Goal: Task Accomplishment & Management: Manage account settings

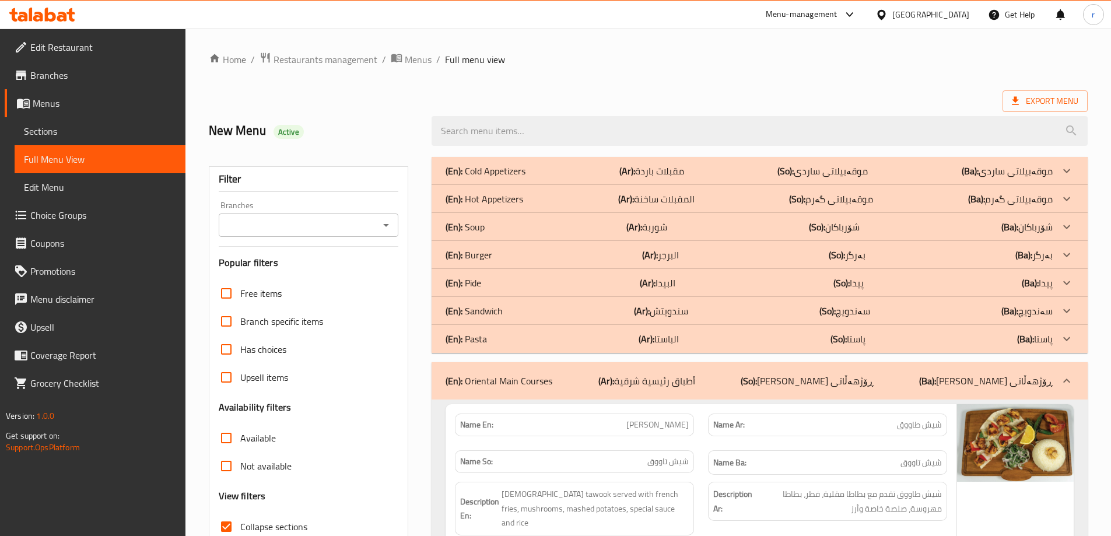
click at [61, 13] on icon at bounding box center [62, 17] width 10 height 10
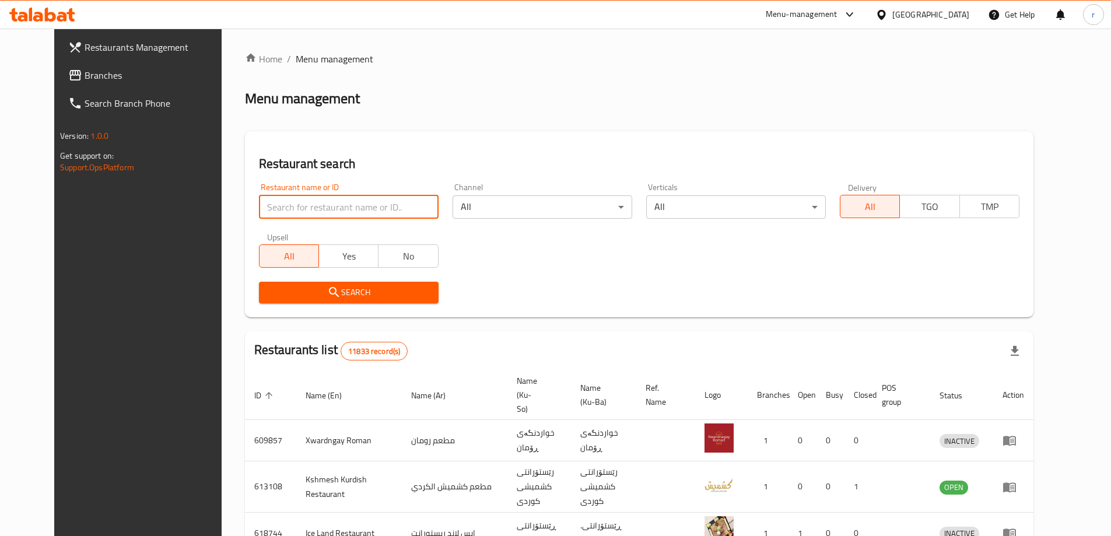
click at [323, 215] on input "search" at bounding box center [349, 206] width 180 height 23
paste input "Masaya Restaurant"
type input "Masaya Restaurant"
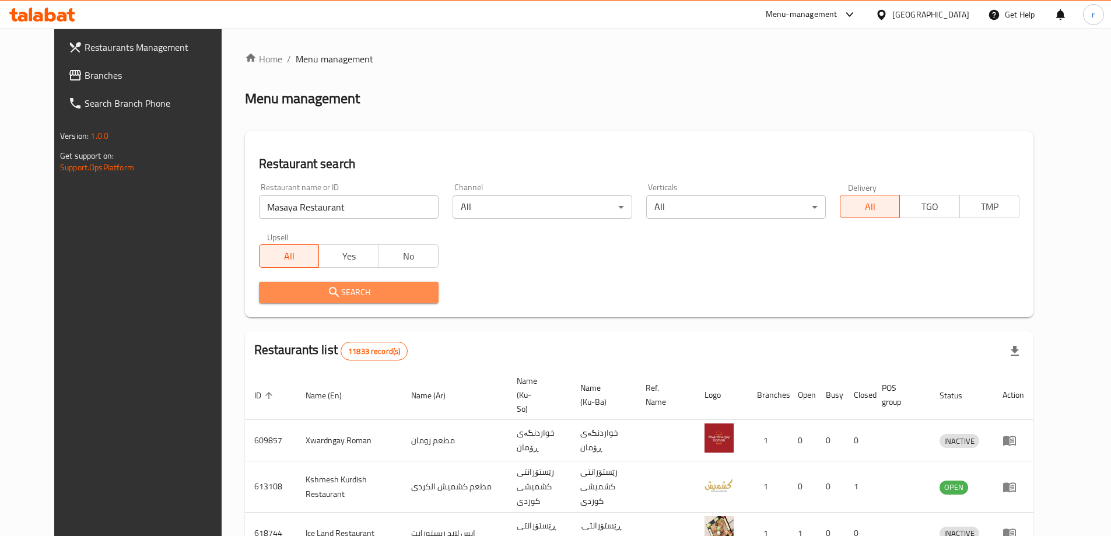
click at [259, 292] on button "Search" at bounding box center [349, 293] width 180 height 22
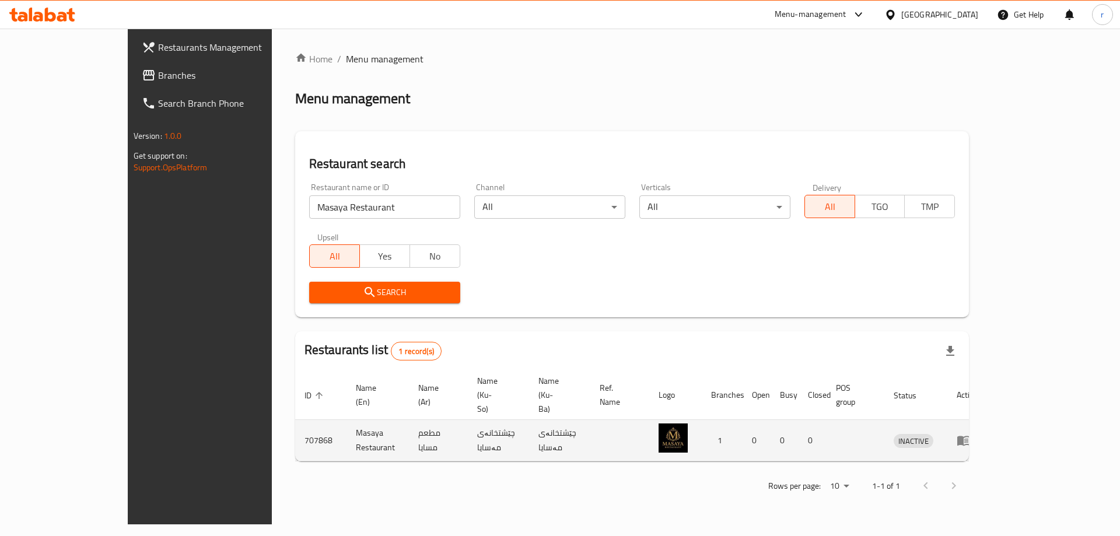
click at [970, 436] on icon "enhanced table" at bounding box center [963, 441] width 13 height 10
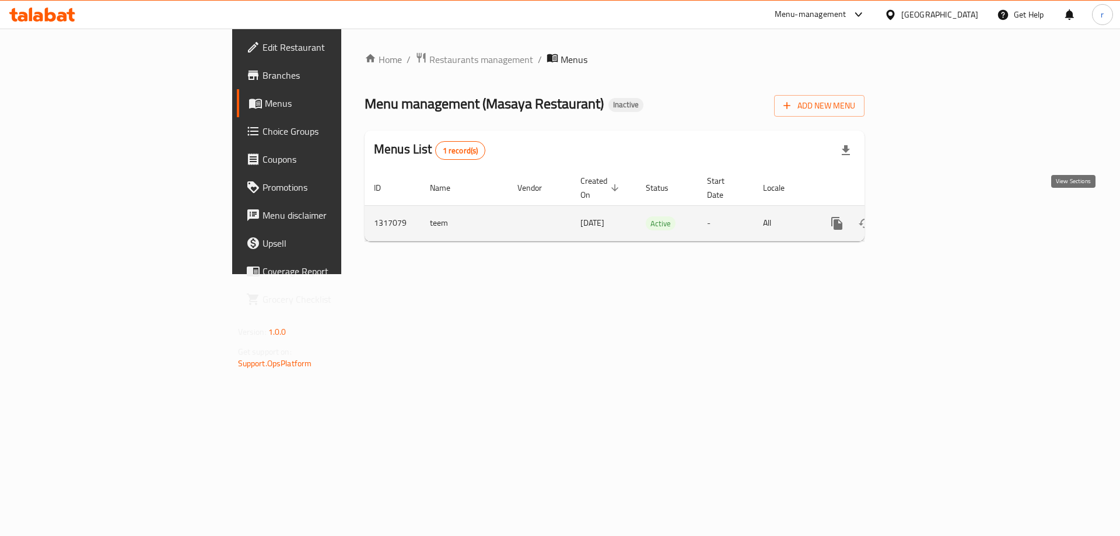
click at [928, 216] on icon "enhanced table" at bounding box center [921, 223] width 14 height 14
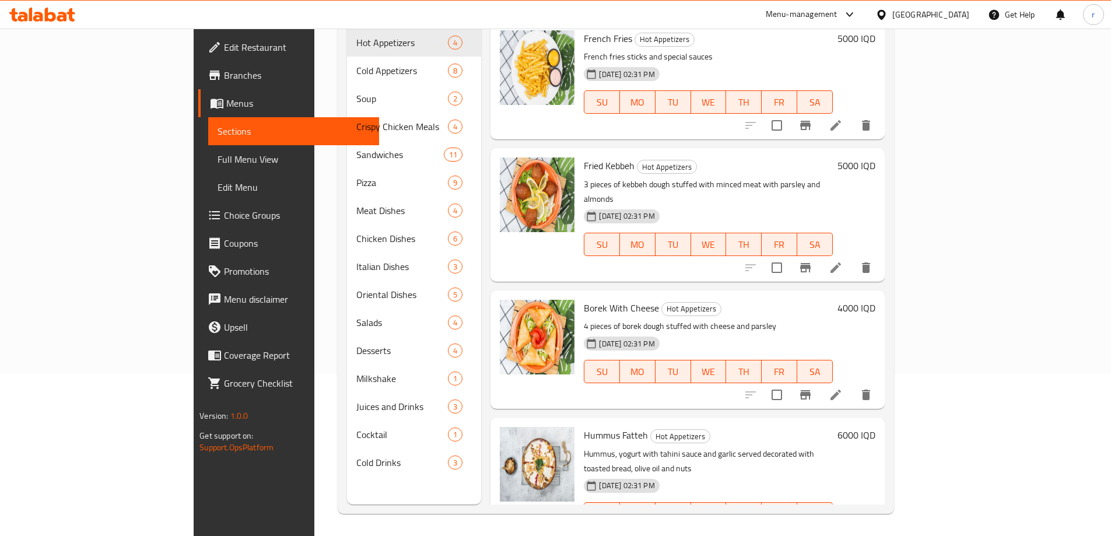
scroll to position [163, 0]
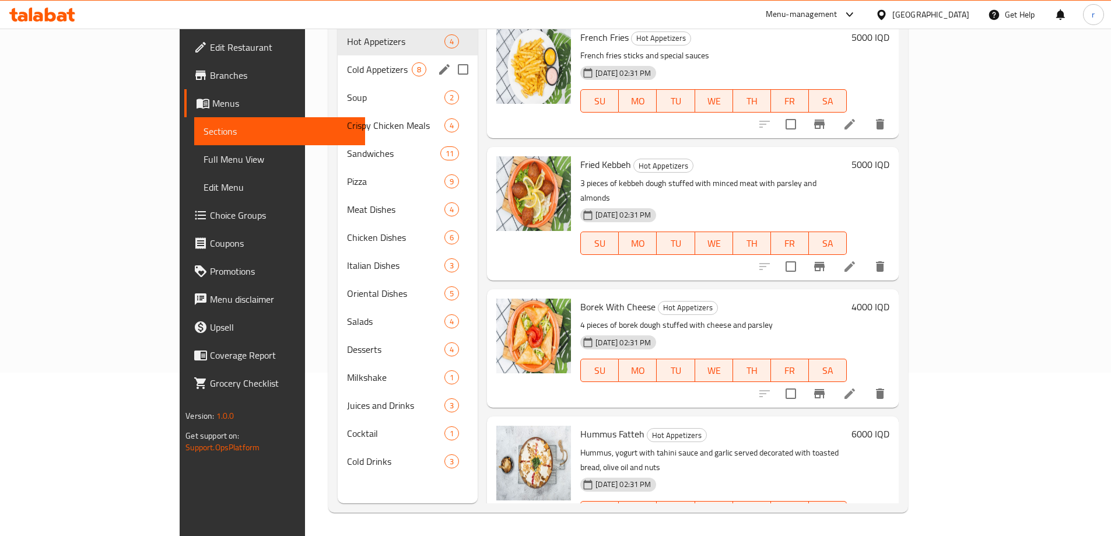
drag, startPoint x: 281, startPoint y: 47, endPoint x: 394, endPoint y: 97, distance: 123.5
click at [347, 62] on span "Cold Appetizers" at bounding box center [379, 69] width 65 height 14
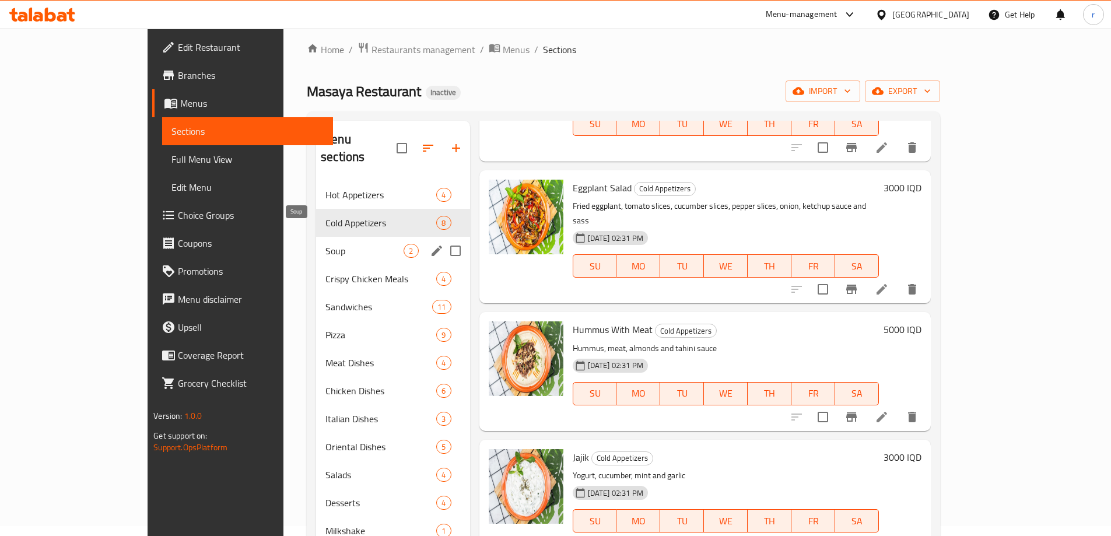
scroll to position [8, 0]
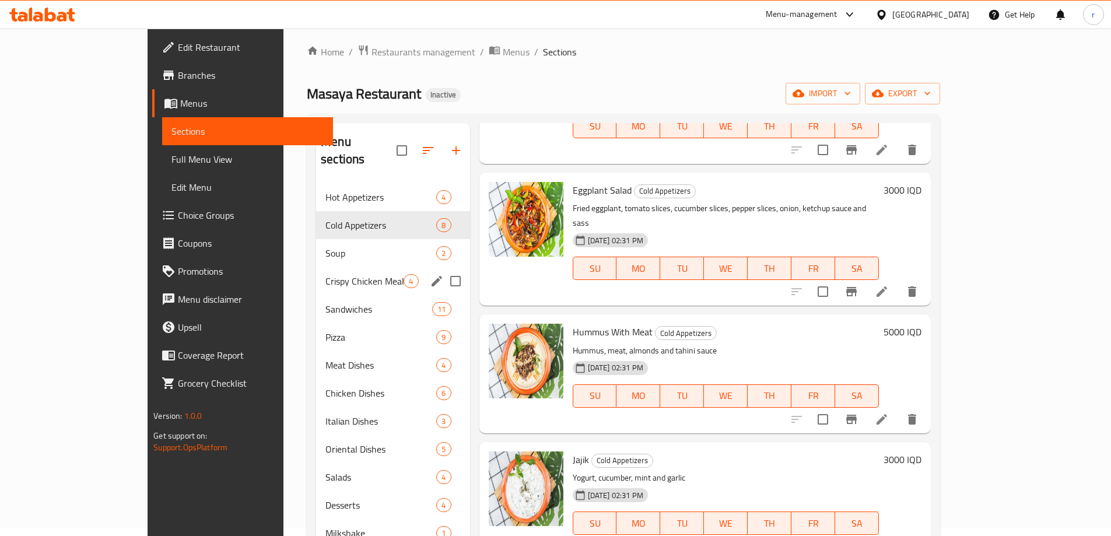
click at [338, 267] on div "Crispy Chicken Meals 4" at bounding box center [392, 281] width 153 height 28
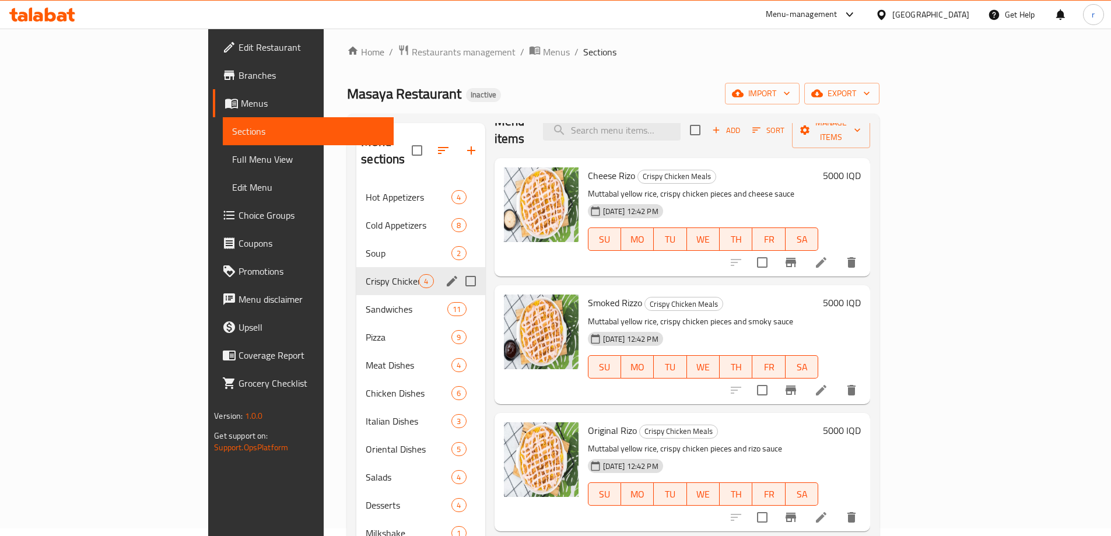
scroll to position [3, 0]
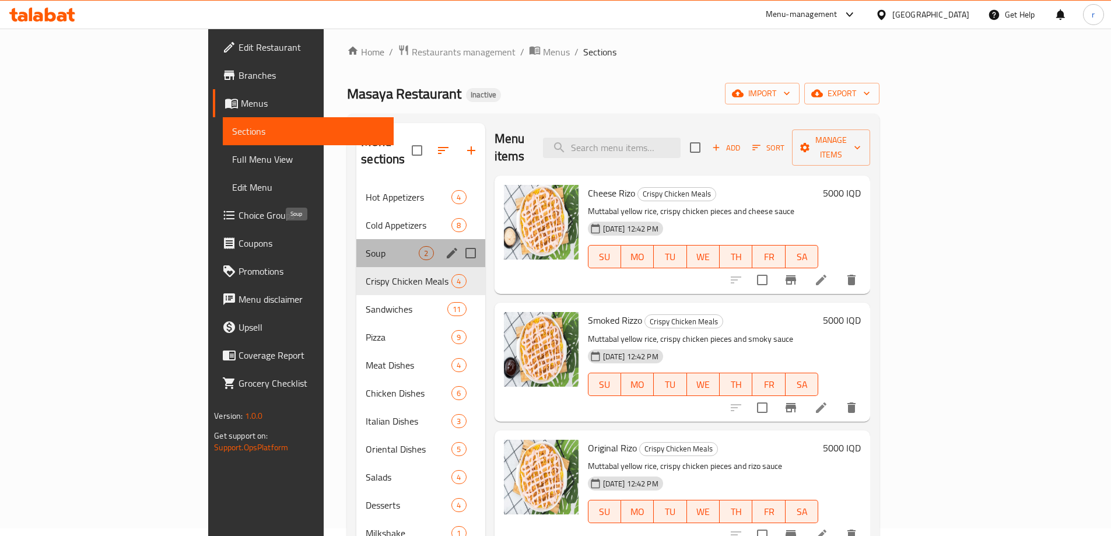
click at [366, 246] on span "Soup" at bounding box center [392, 253] width 53 height 14
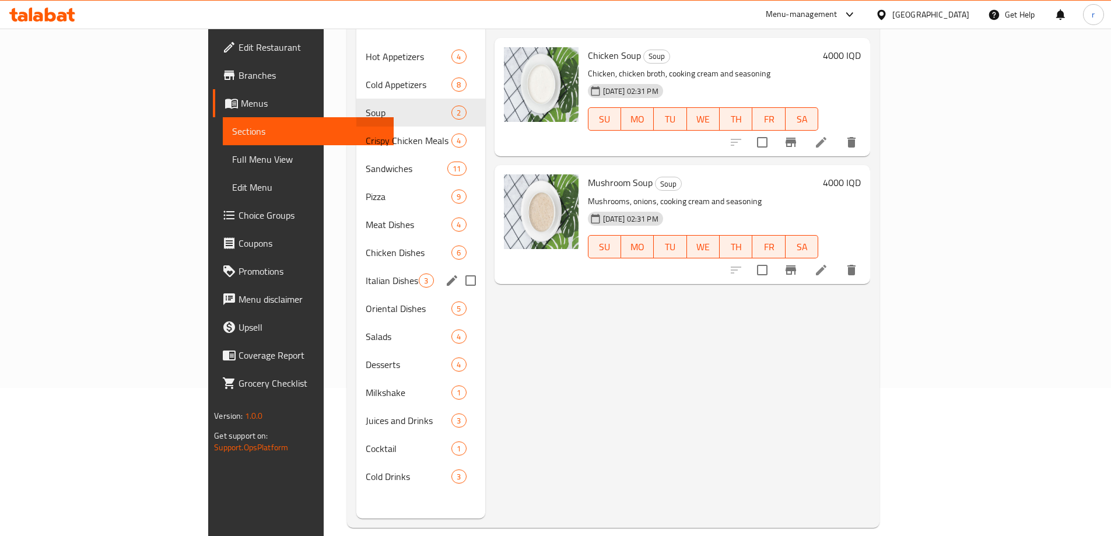
scroll to position [163, 0]
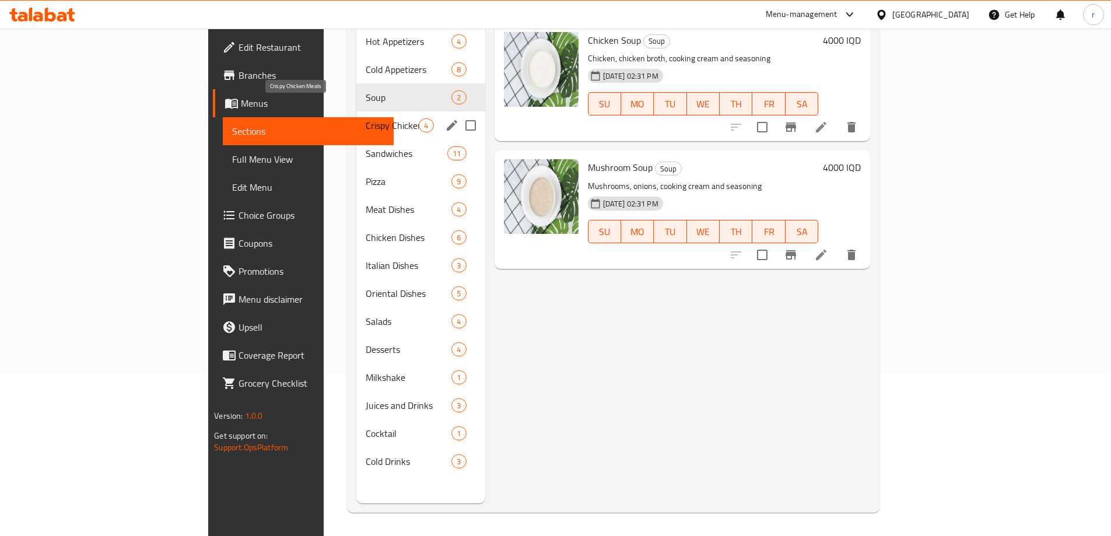
click at [366, 118] on span "Crispy Chicken Meals" at bounding box center [392, 125] width 53 height 14
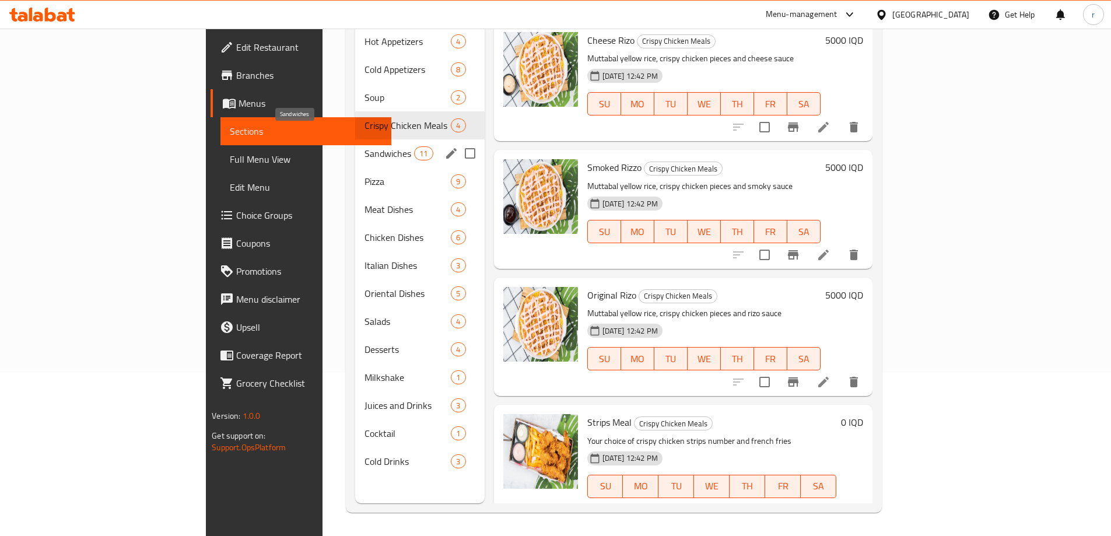
click at [365, 146] on span "Sandwiches" at bounding box center [390, 153] width 50 height 14
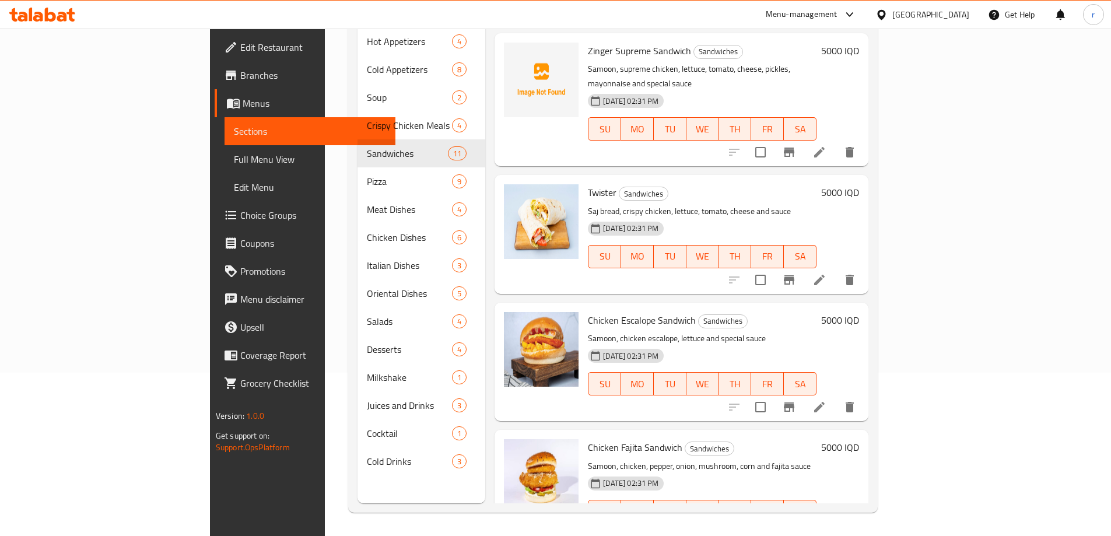
scroll to position [895, 0]
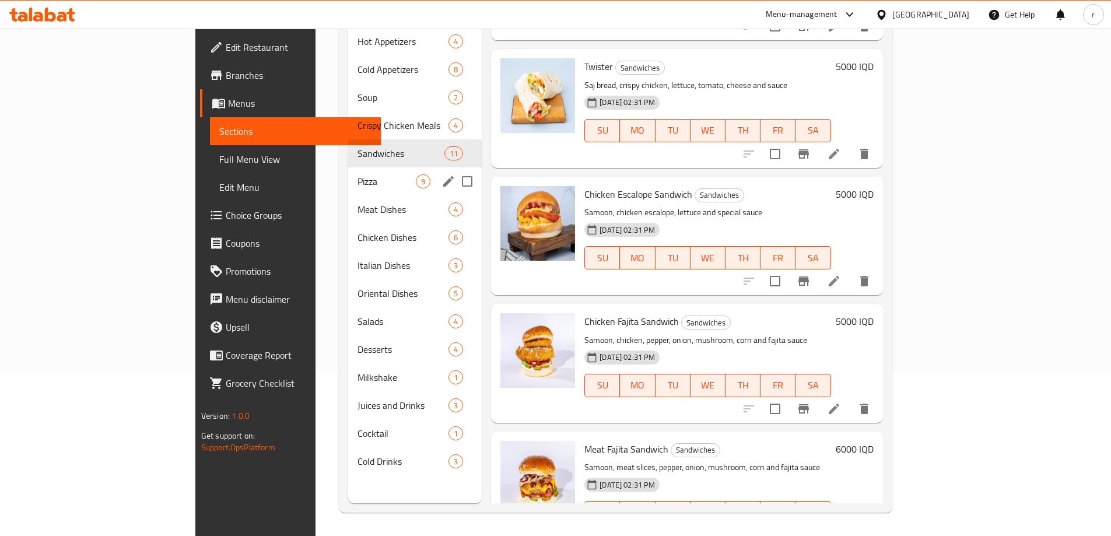
click at [358, 174] on span "Pizza" at bounding box center [387, 181] width 58 height 14
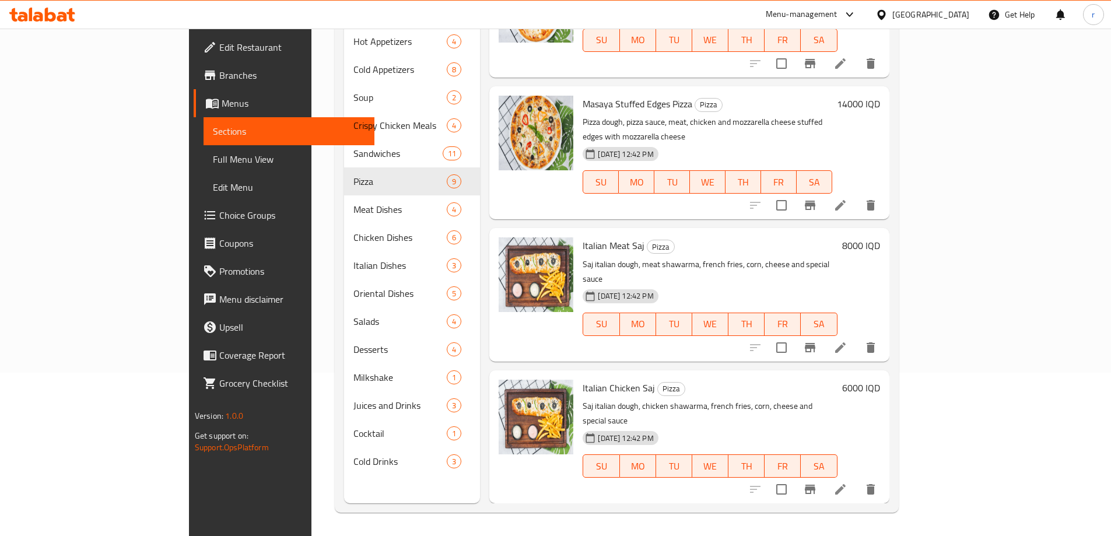
scroll to position [640, 0]
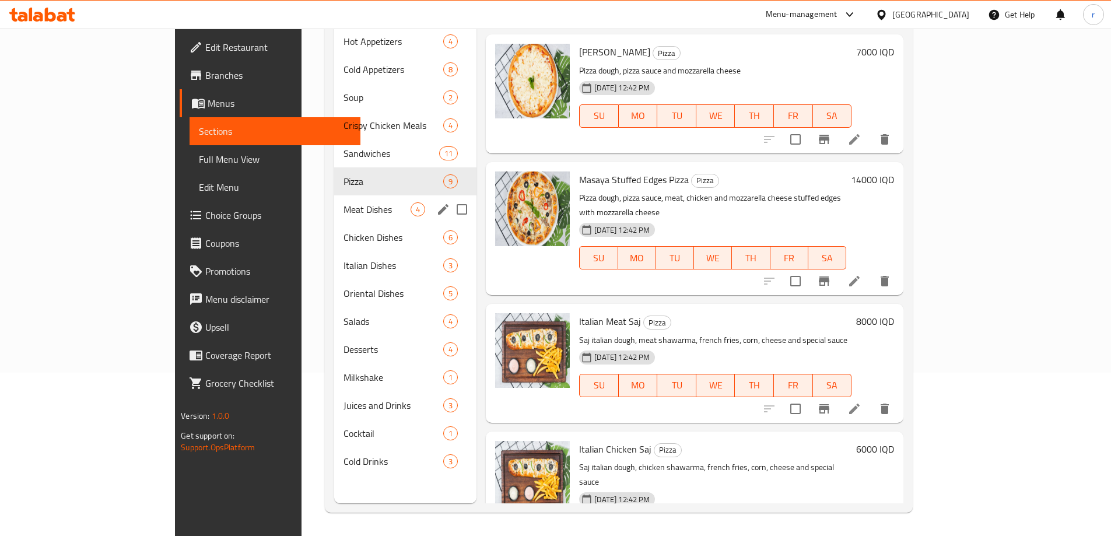
click at [344, 202] on span "Meat Dishes" at bounding box center [377, 209] width 67 height 14
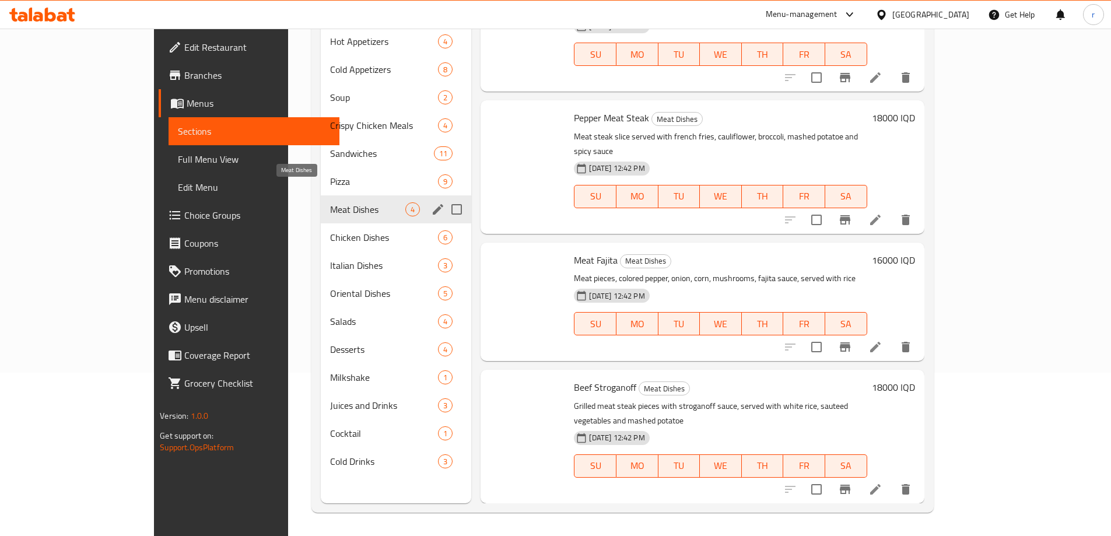
scroll to position [3, 0]
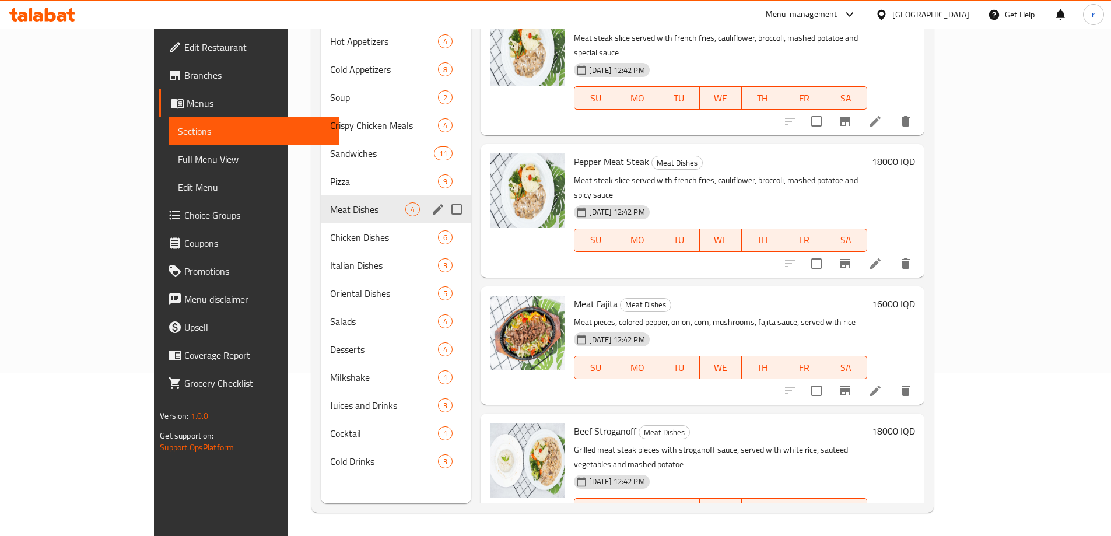
click at [340, 223] on div "Chicken Dishes 6" at bounding box center [396, 237] width 151 height 28
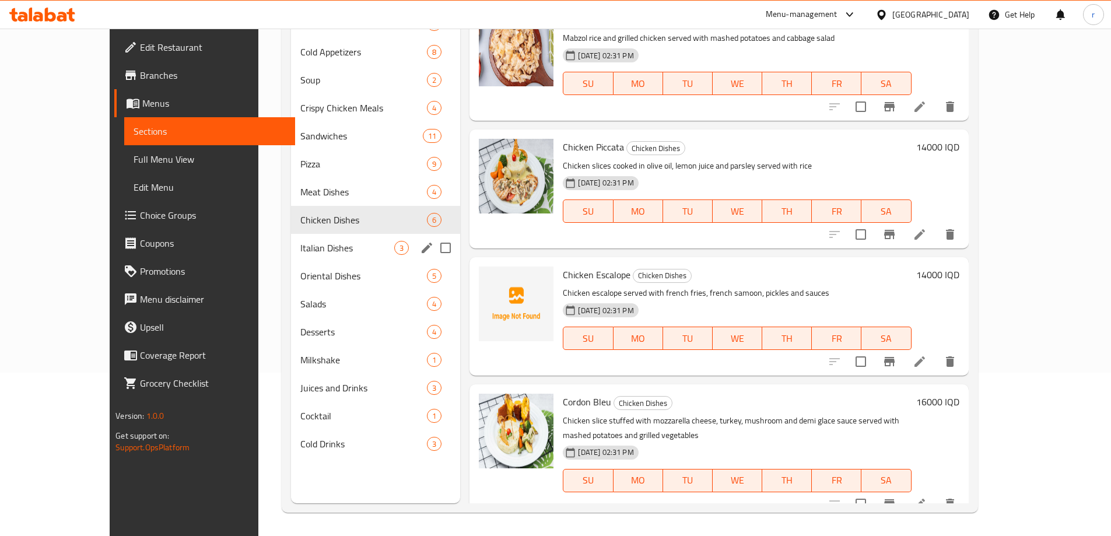
click at [319, 245] on span "Italian Dishes" at bounding box center [347, 248] width 94 height 14
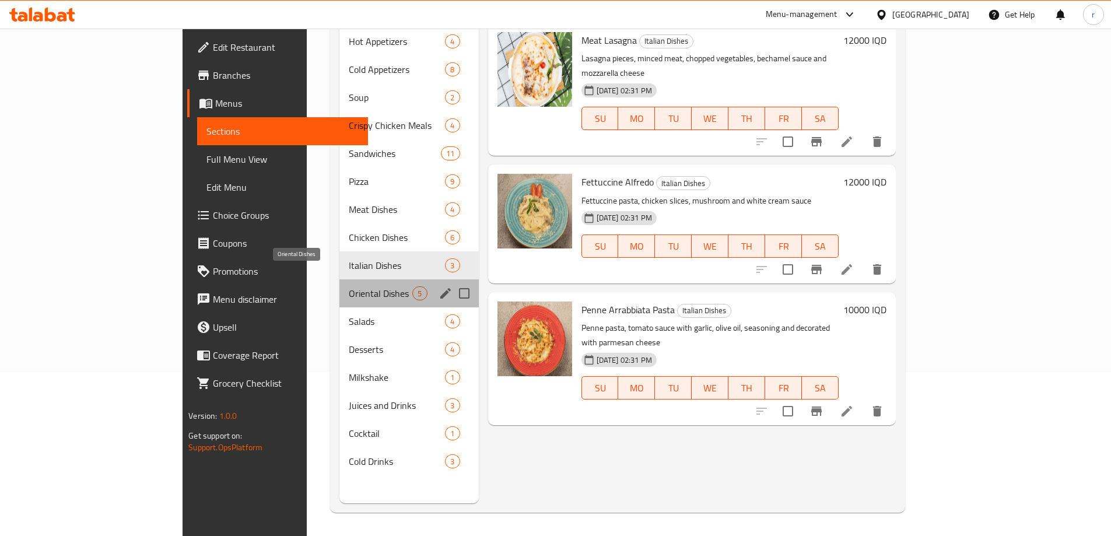
click at [349, 286] on span "Oriental Dishes" at bounding box center [381, 293] width 64 height 14
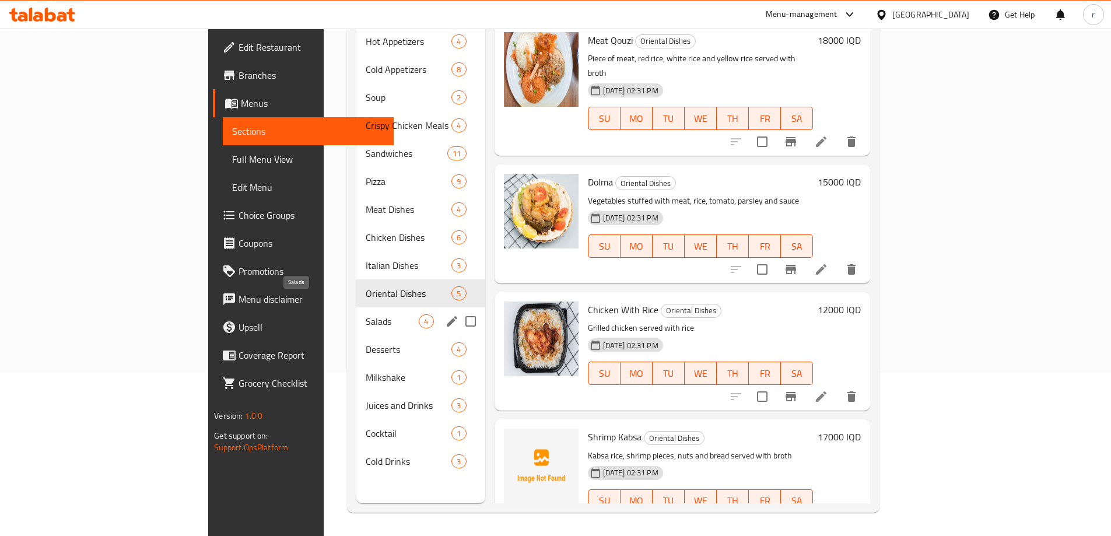
click at [366, 314] on span "Salads" at bounding box center [392, 321] width 53 height 14
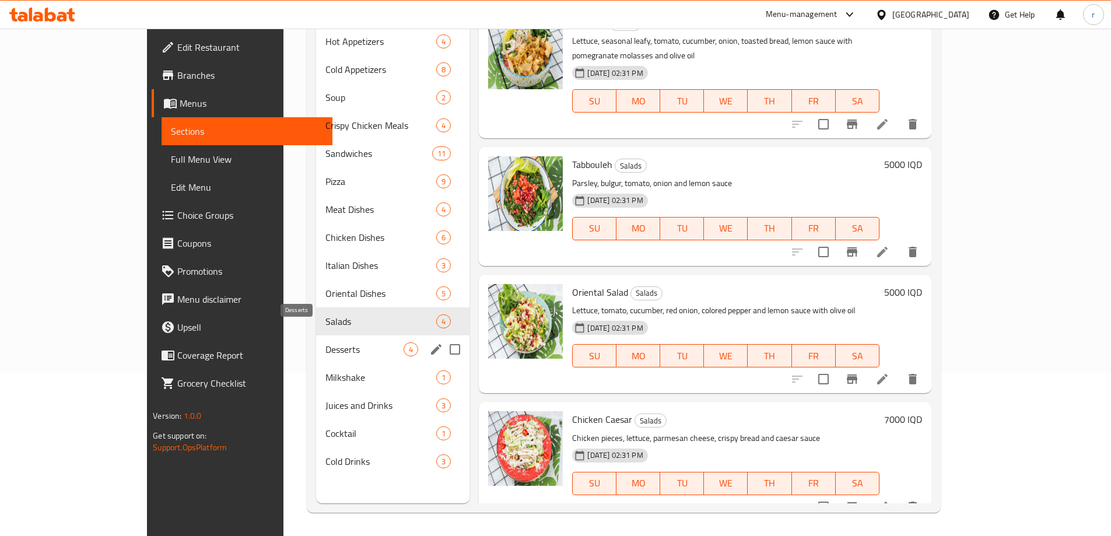
click at [340, 342] on span "Desserts" at bounding box center [365, 349] width 79 height 14
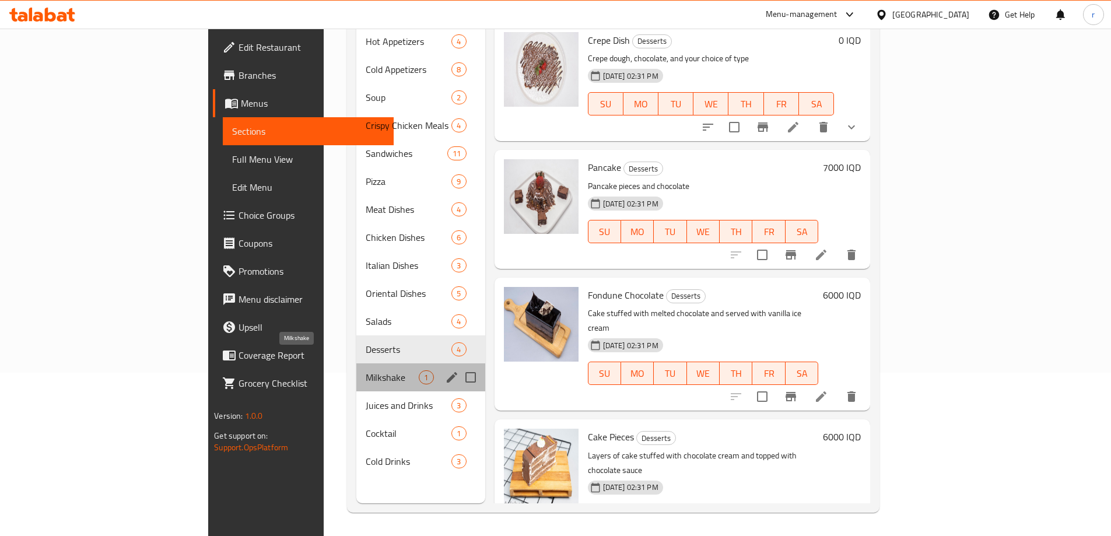
click at [366, 370] on span "Milkshake" at bounding box center [392, 377] width 53 height 14
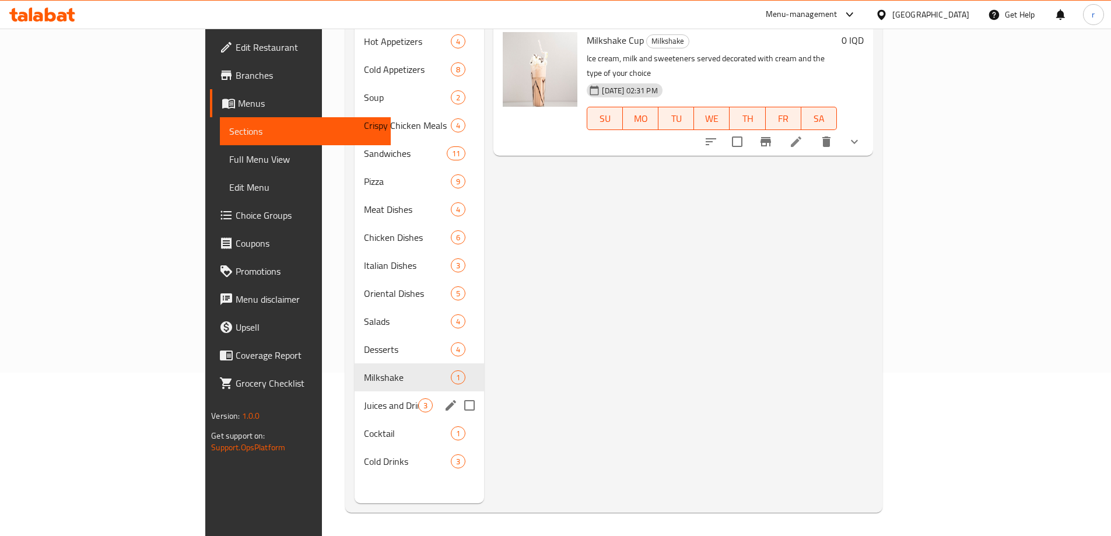
click at [364, 398] on span "Juices and Drinks" at bounding box center [391, 405] width 54 height 14
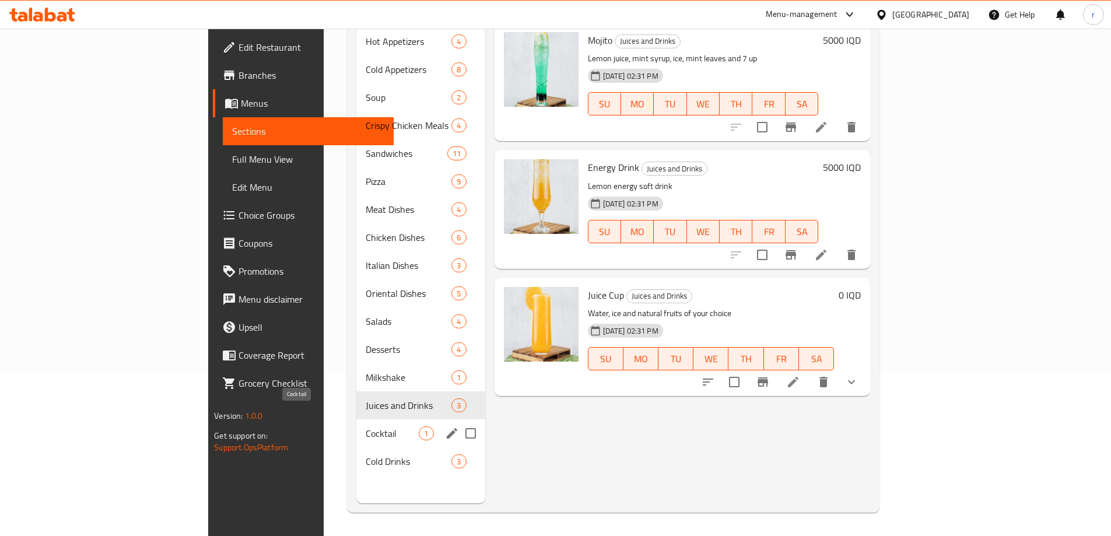
click at [366, 426] on span "Cocktail" at bounding box center [392, 433] width 53 height 14
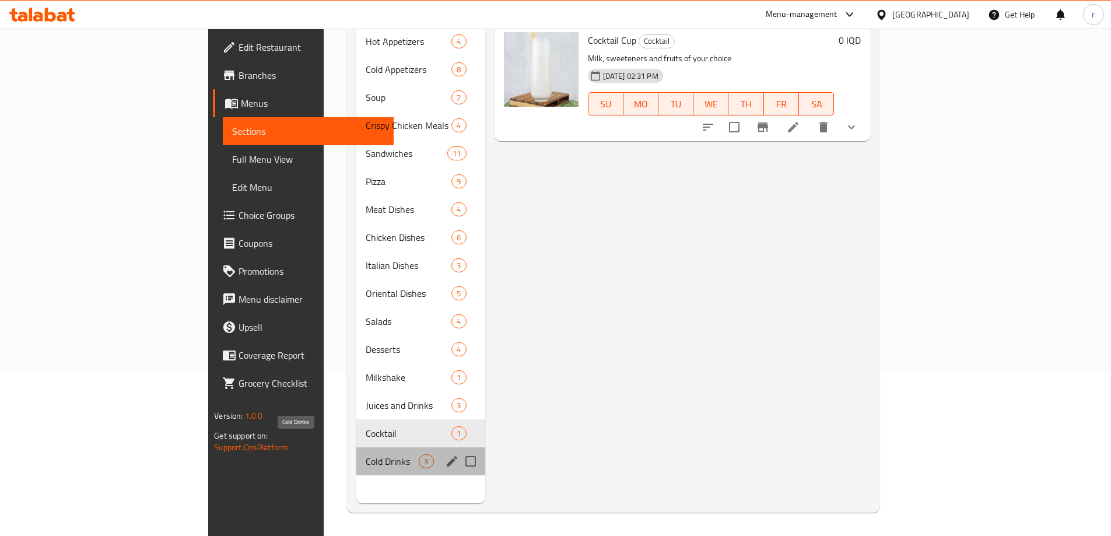
drag, startPoint x: 334, startPoint y: 436, endPoint x: 334, endPoint y: 443, distance: 6.4
click at [366, 454] on span "Cold Drinks" at bounding box center [392, 461] width 53 height 14
